Goal: Find specific page/section: Find specific page/section

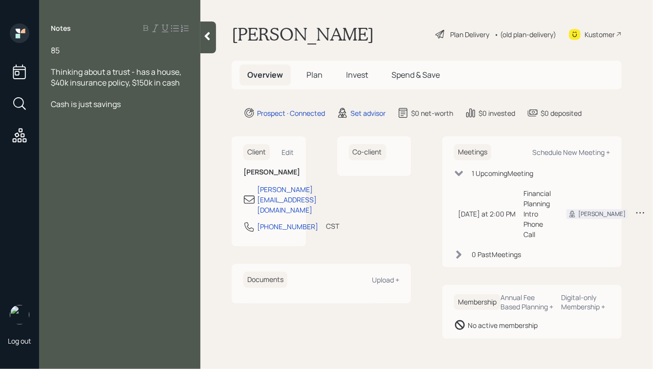
click at [213, 34] on div at bounding box center [208, 38] width 16 height 32
